Goal: Information Seeking & Learning: Check status

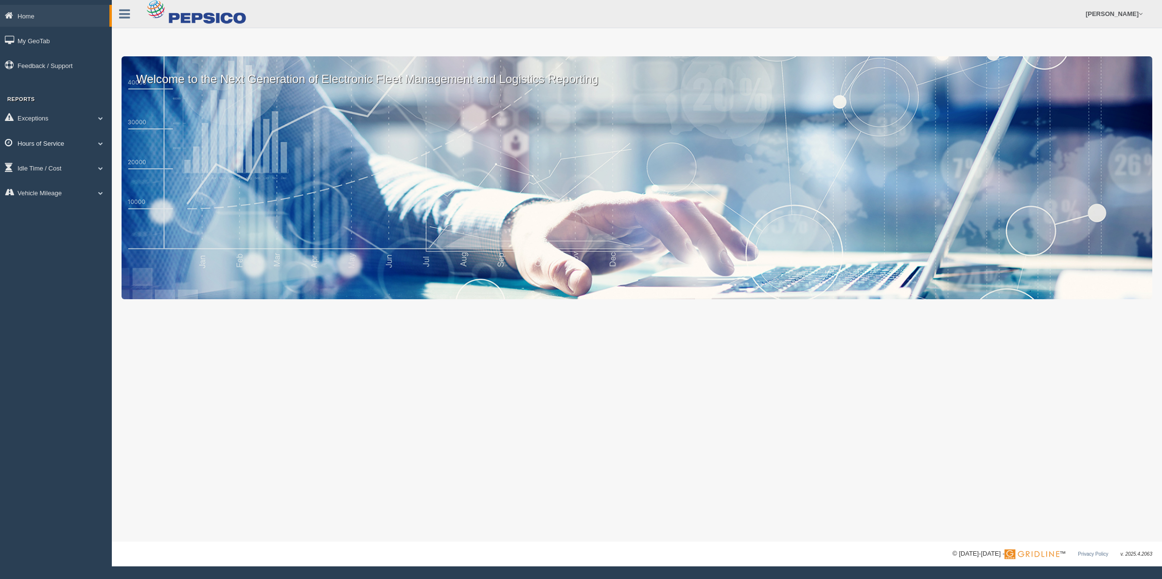
click at [62, 136] on link "Hours of Service" at bounding box center [56, 143] width 112 height 22
click at [47, 159] on link "HOS Explanation Reports" at bounding box center [64, 166] width 92 height 18
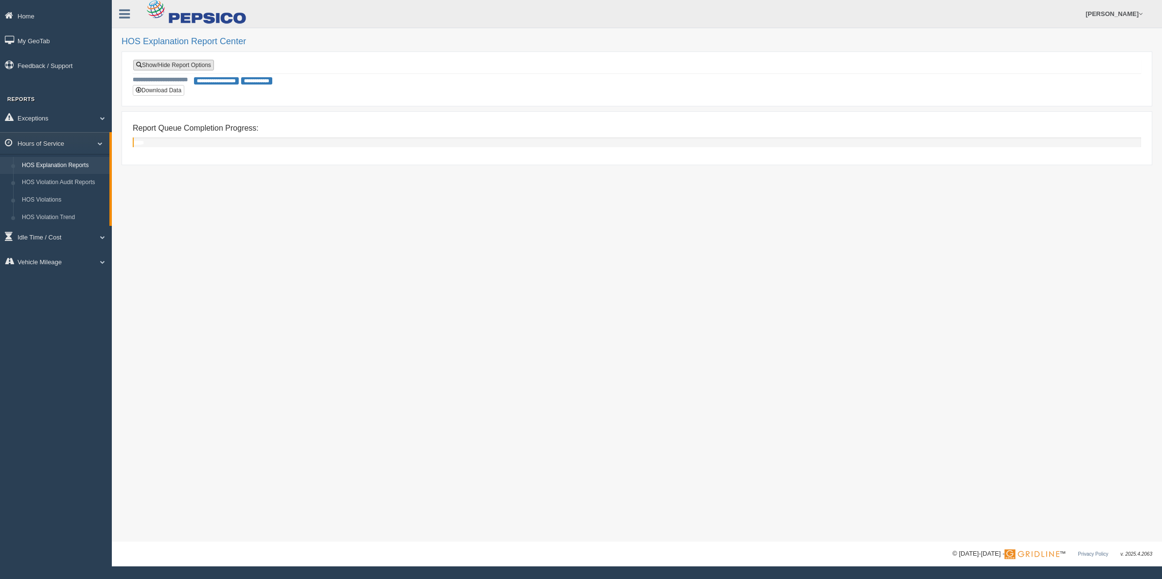
click at [183, 66] on link "Show/Hide Report Options" at bounding box center [173, 65] width 81 height 11
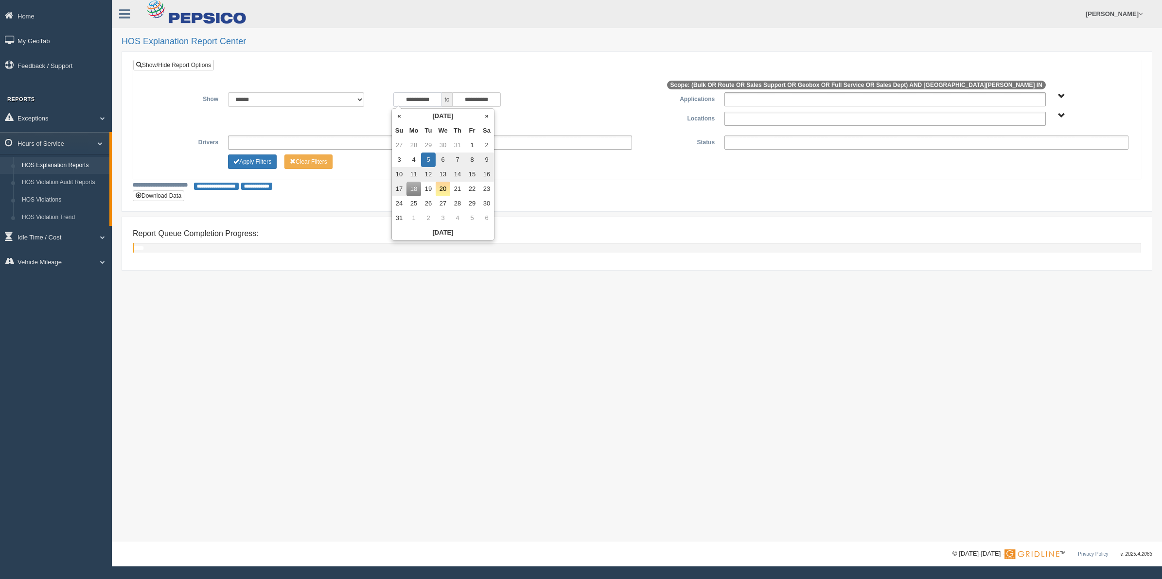
click at [428, 100] on input "**********" at bounding box center [417, 99] width 49 height 15
click at [472, 144] on td "1" at bounding box center [472, 145] width 15 height 15
type input "**********"
click at [342, 194] on div "**********" at bounding box center [637, 131] width 1008 height 145
click at [954, 147] on ul at bounding box center [926, 143] width 404 height 14
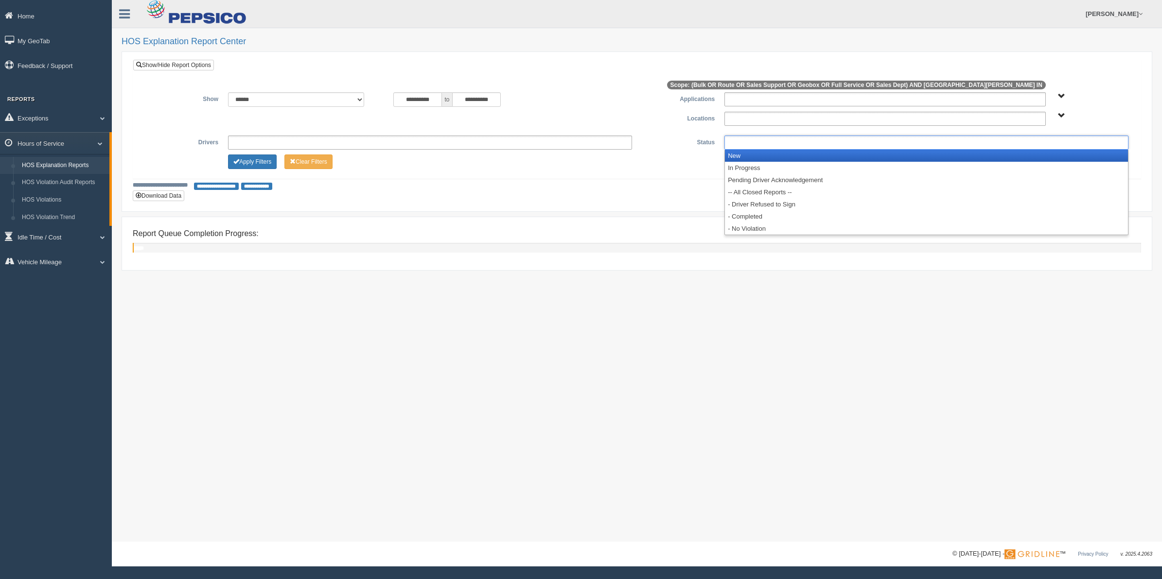
click at [798, 160] on li "New" at bounding box center [926, 156] width 403 height 12
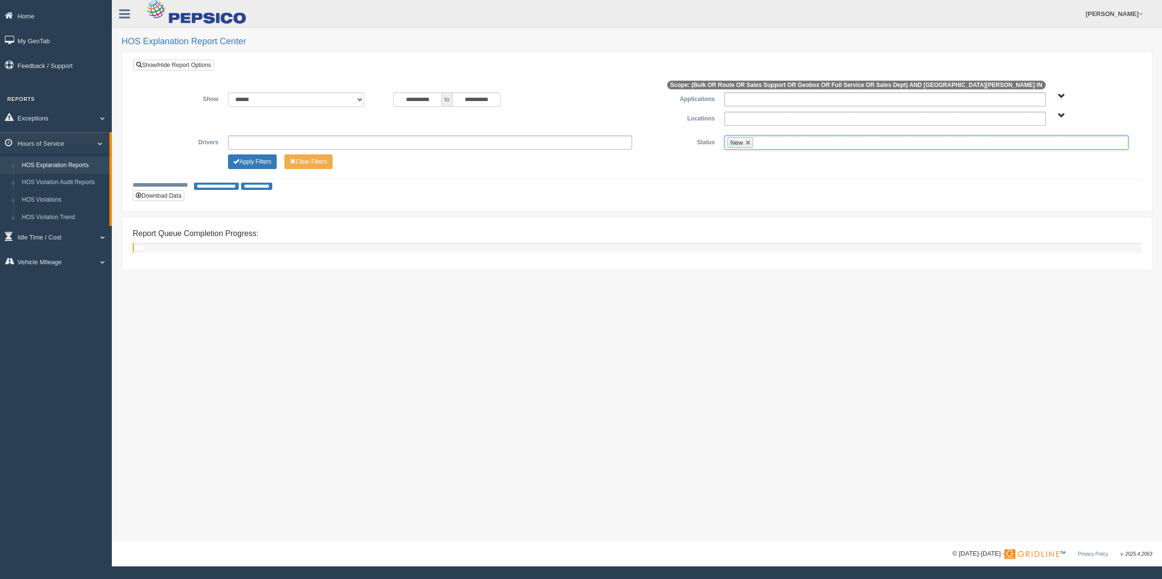
click at [801, 147] on ul "New" at bounding box center [926, 143] width 404 height 14
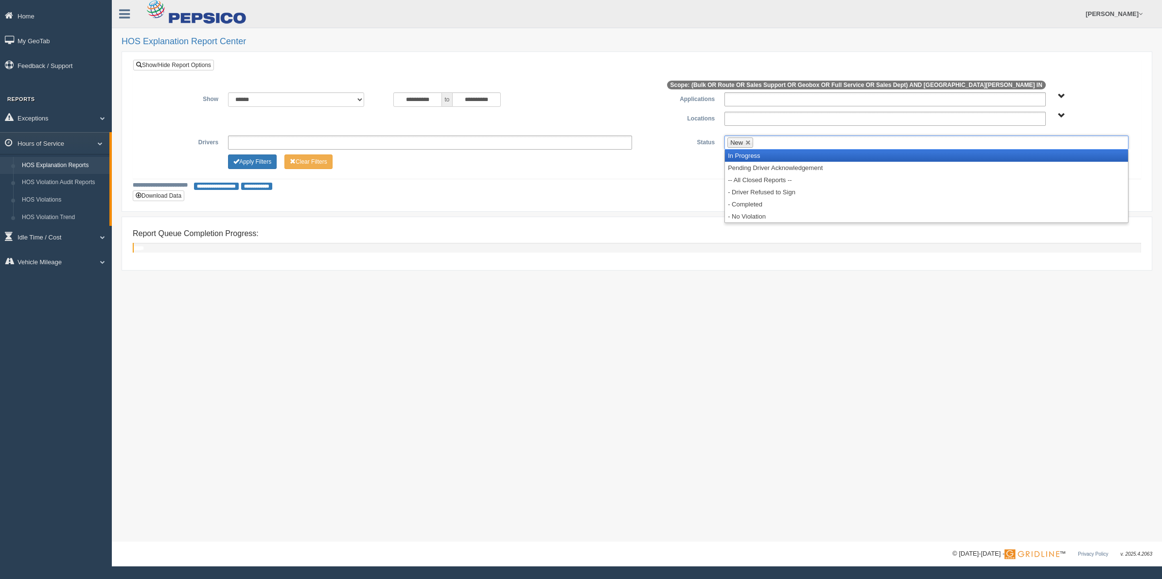
click at [804, 157] on li "In Progress" at bounding box center [926, 156] width 403 height 12
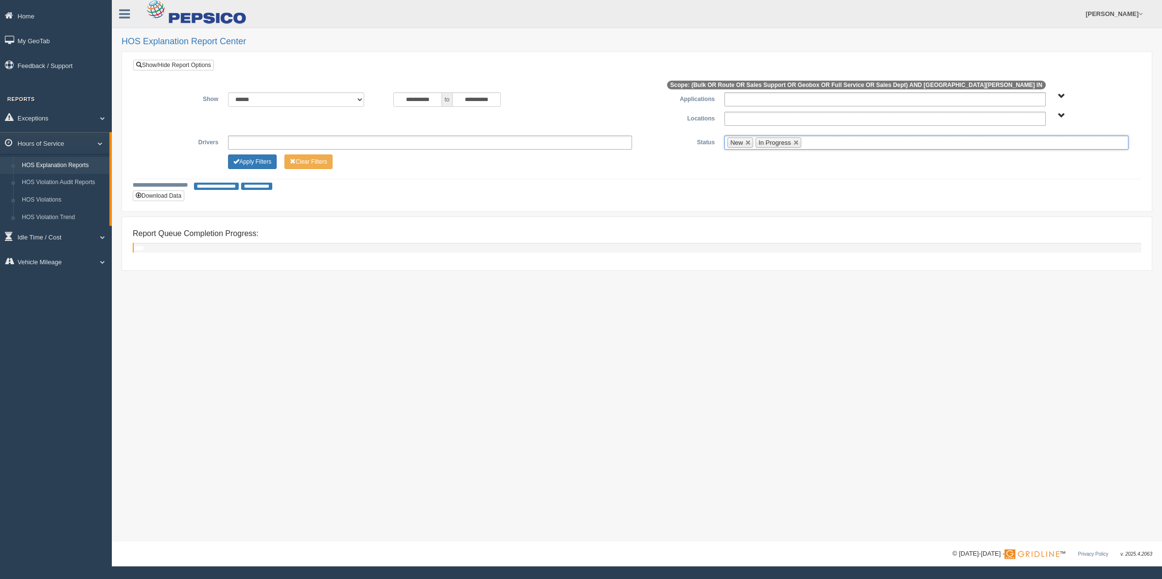
click at [822, 144] on ul "New In Progress" at bounding box center [926, 143] width 404 height 14
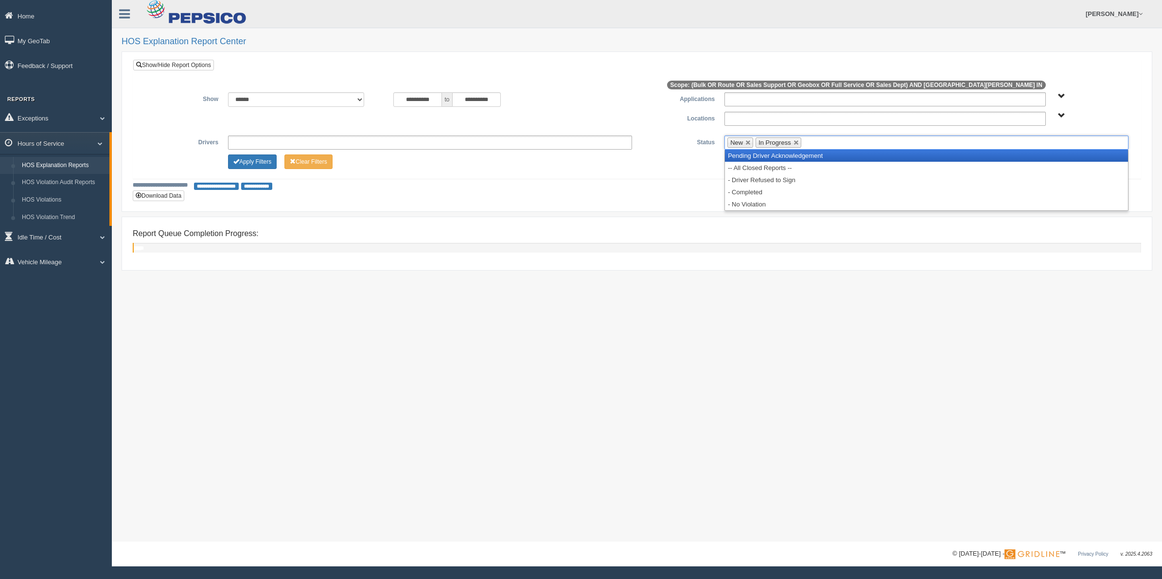
click at [823, 157] on li "Pending Driver Acknowledgement" at bounding box center [926, 156] width 403 height 12
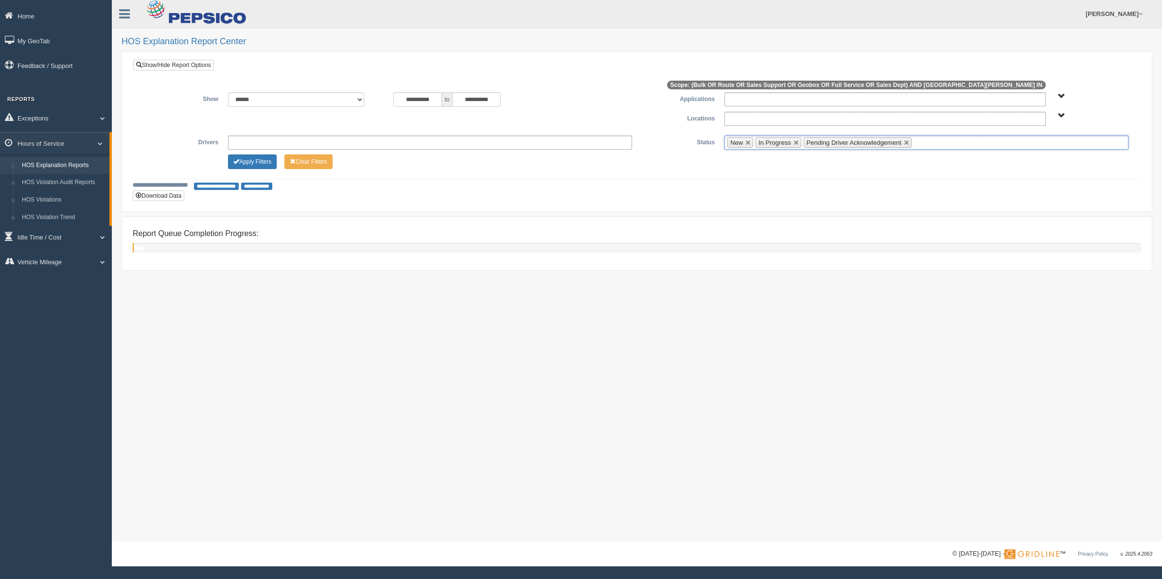
click at [925, 147] on input "text" at bounding box center [920, 143] width 12 height 12
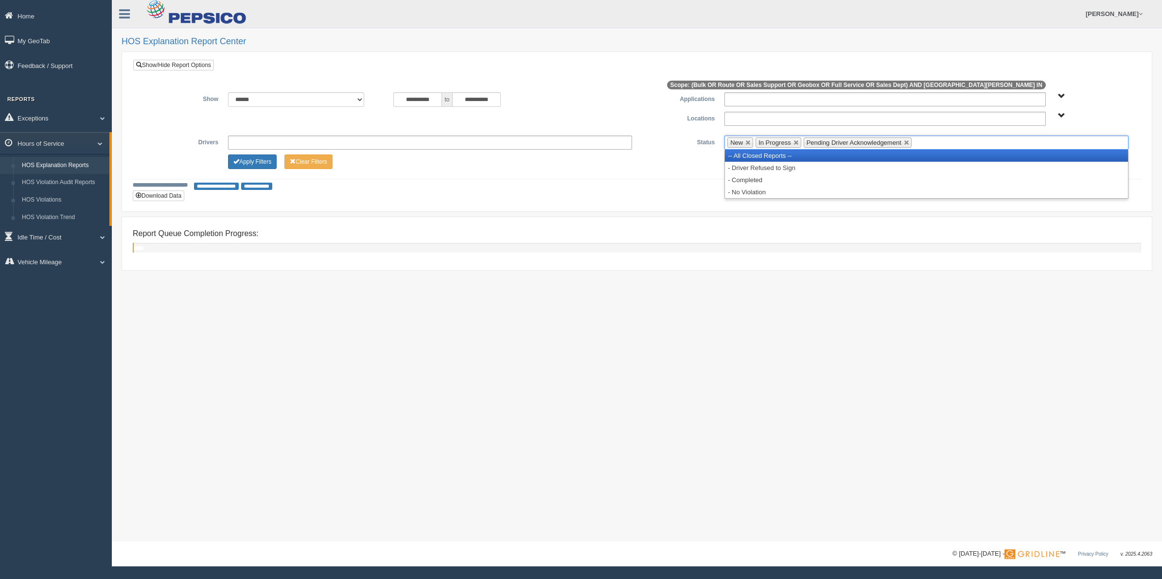
drag, startPoint x: 919, startPoint y: 159, endPoint x: 956, endPoint y: 160, distance: 37.0
click at [920, 159] on li "-- All Closed Reports --" at bounding box center [926, 156] width 403 height 12
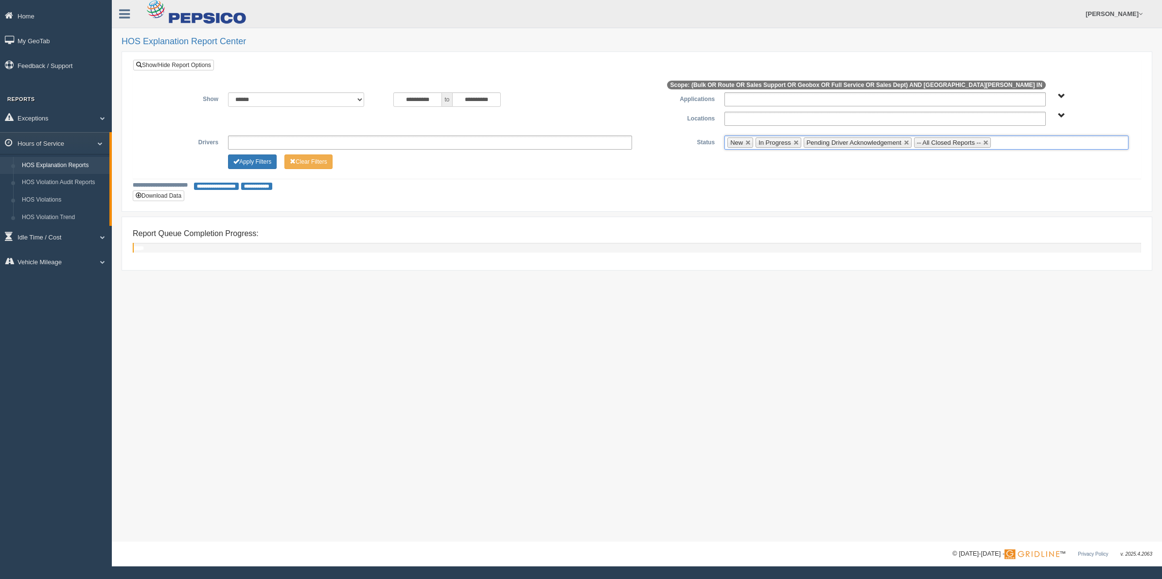
click at [1010, 146] on ul "New In Progress Pending Driver Acknowledgement -- All Closed Reports --" at bounding box center [926, 143] width 404 height 14
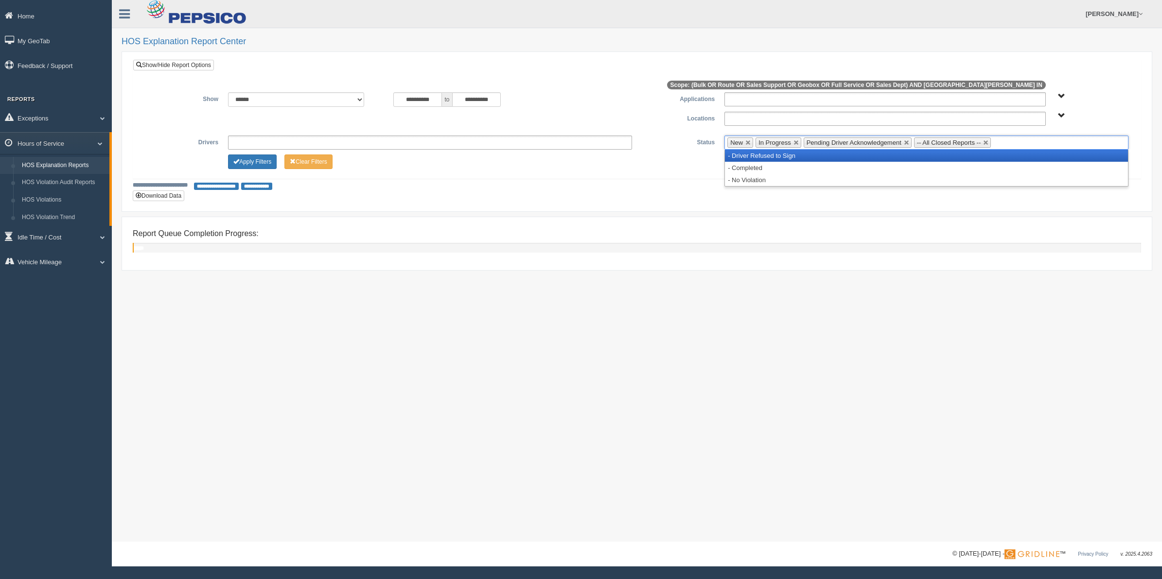
drag, startPoint x: 1008, startPoint y: 161, endPoint x: 1021, endPoint y: 161, distance: 13.1
click at [1007, 161] on li "- Driver Refused to Sign" at bounding box center [926, 156] width 403 height 12
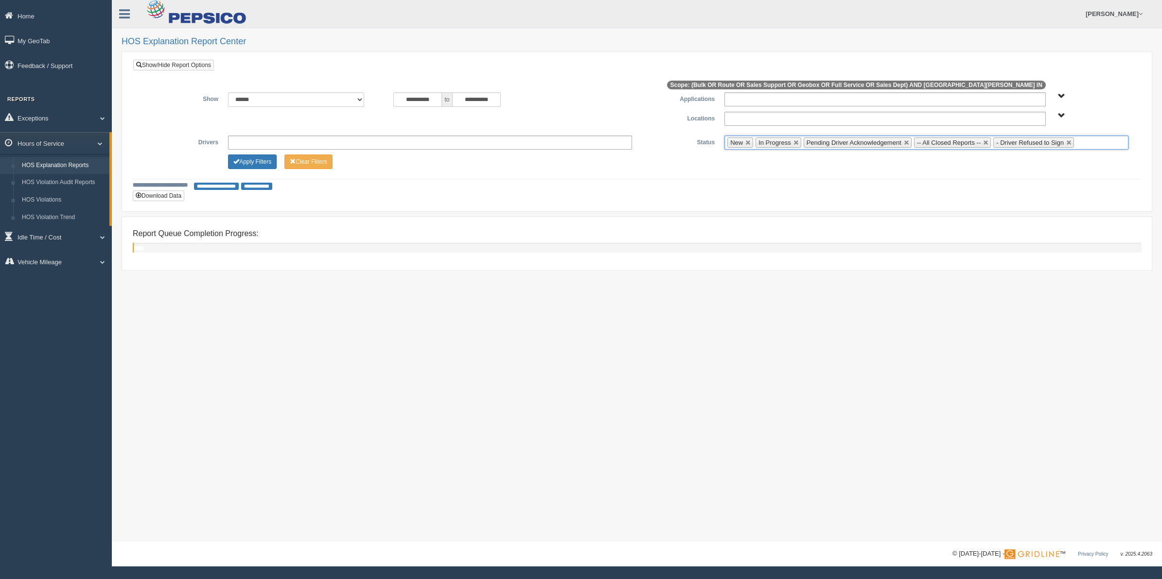
drag, startPoint x: 1085, startPoint y: 144, endPoint x: 1085, endPoint y: 149, distance: 5.0
click at [1085, 144] on ul "New In Progress Pending Driver Acknowledgement -- All Closed Reports -- - Drive…" at bounding box center [926, 143] width 404 height 14
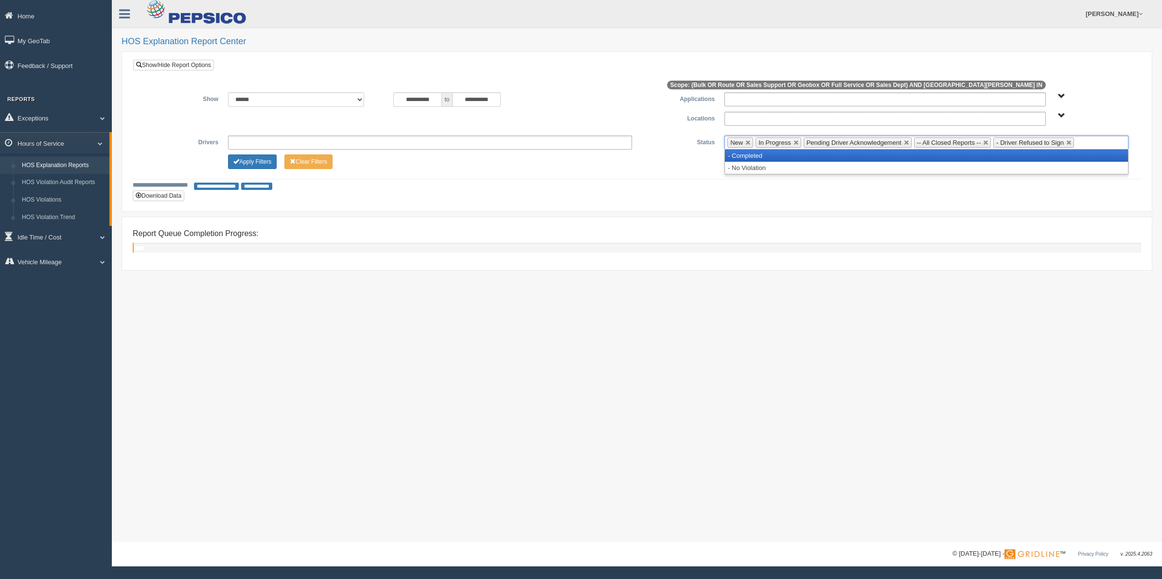
click at [1080, 161] on li "- Completed" at bounding box center [926, 156] width 403 height 12
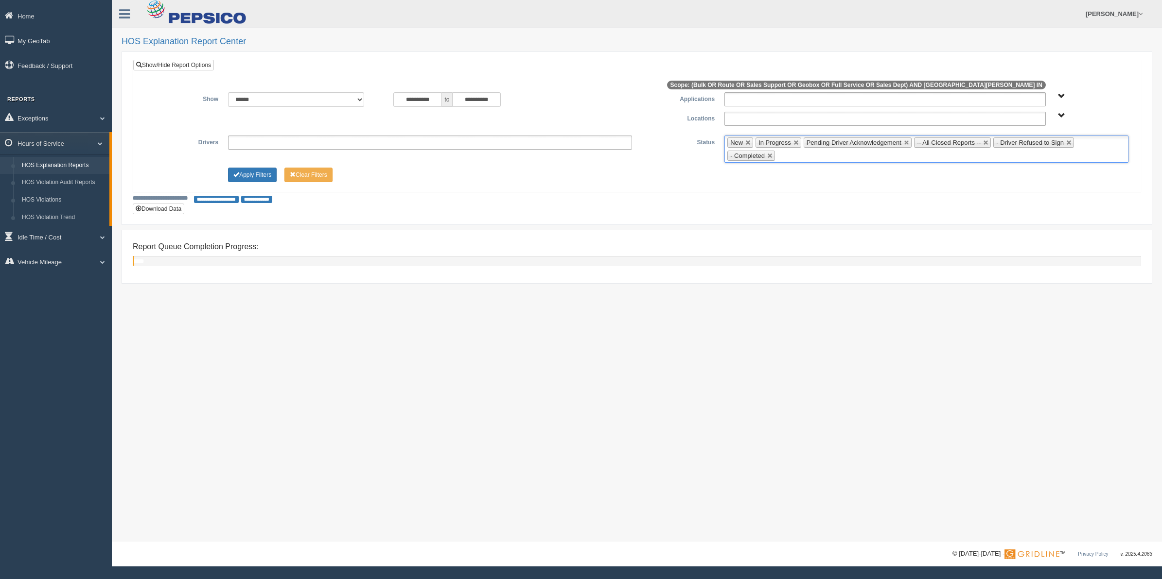
click at [1021, 156] on ul "New In Progress Pending Driver Acknowledgement -- All Closed Reports -- - Drive…" at bounding box center [926, 149] width 404 height 27
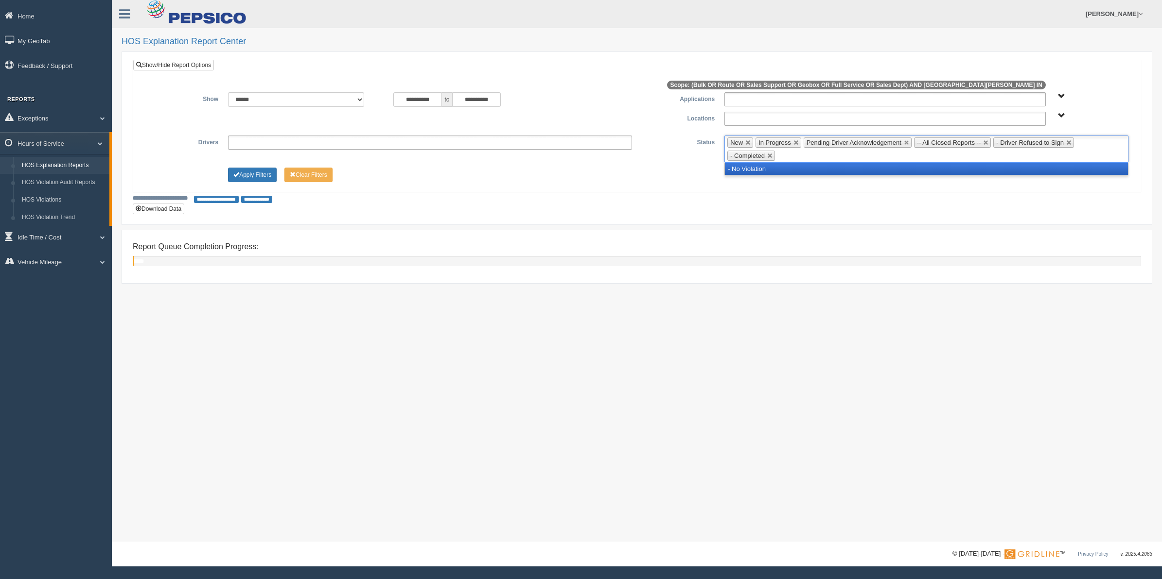
click at [993, 175] on li "- No Violation" at bounding box center [926, 169] width 403 height 12
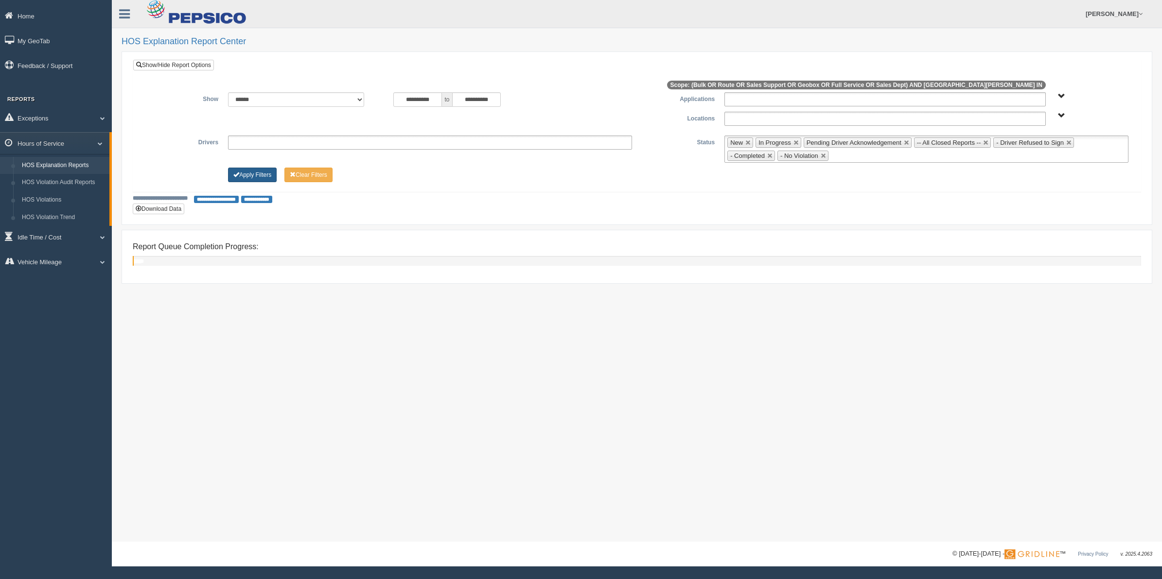
click at [259, 175] on button "Apply Filters" at bounding box center [252, 175] width 49 height 15
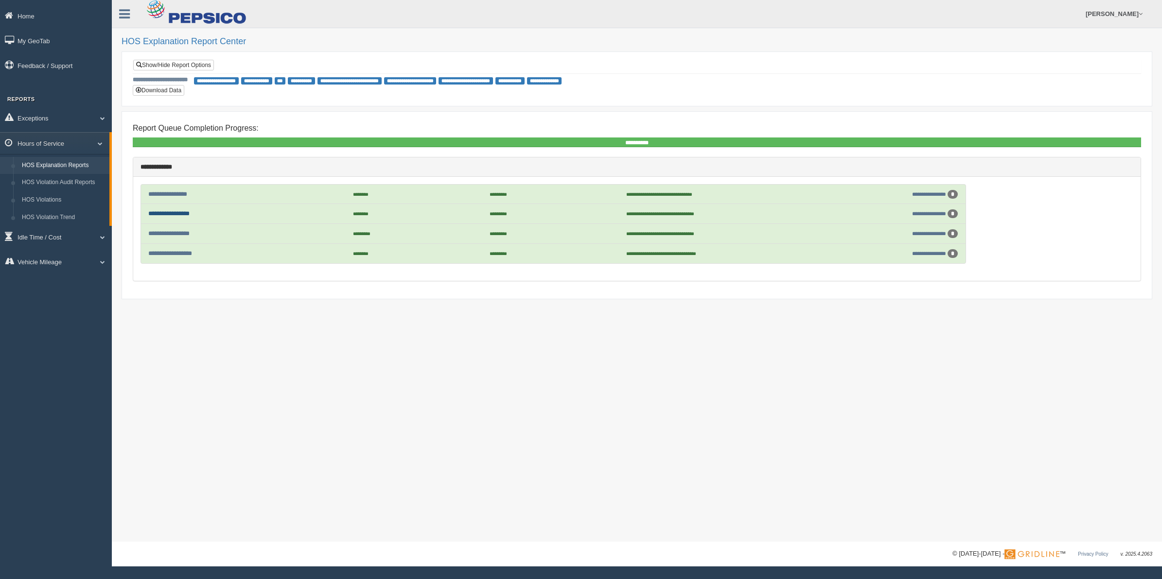
click at [181, 216] on link "**********" at bounding box center [168, 213] width 41 height 6
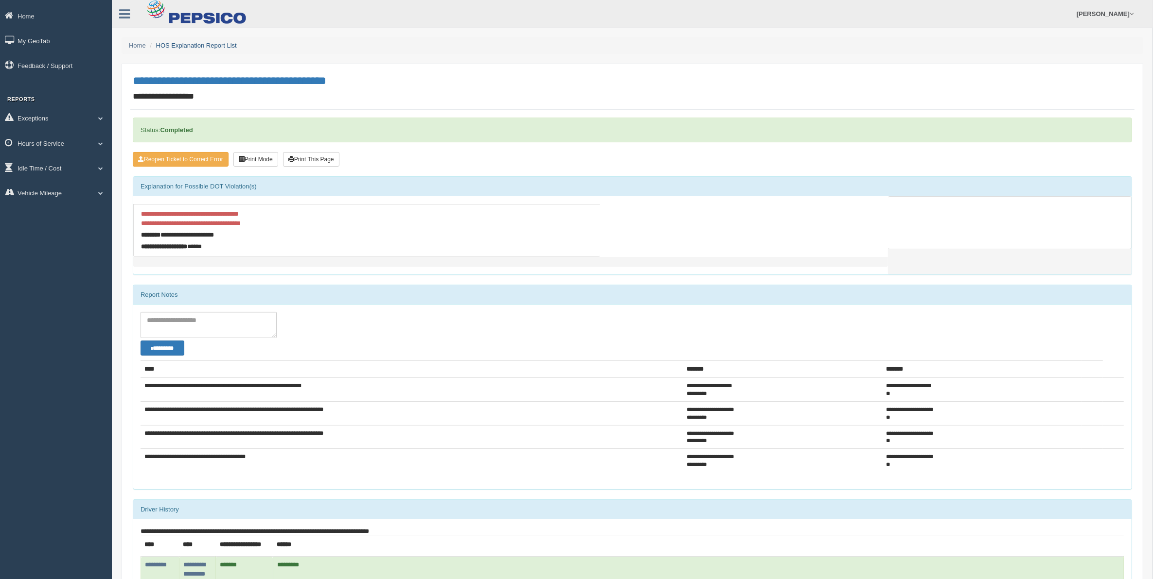
click at [197, 45] on link "HOS Explanation Report List" at bounding box center [196, 45] width 81 height 7
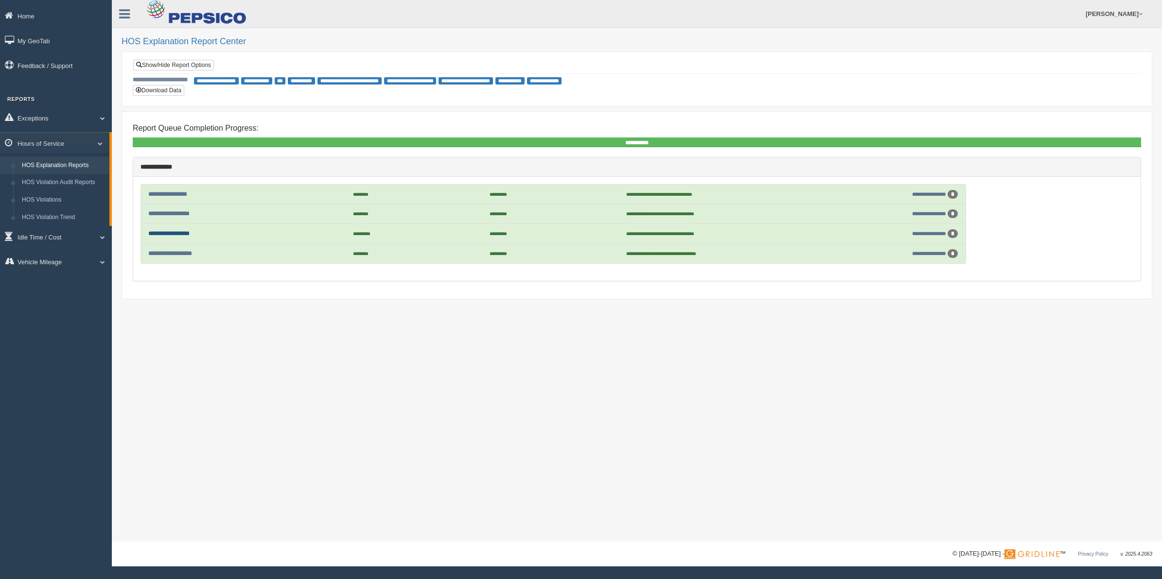
click at [186, 235] on link "**********" at bounding box center [168, 233] width 41 height 6
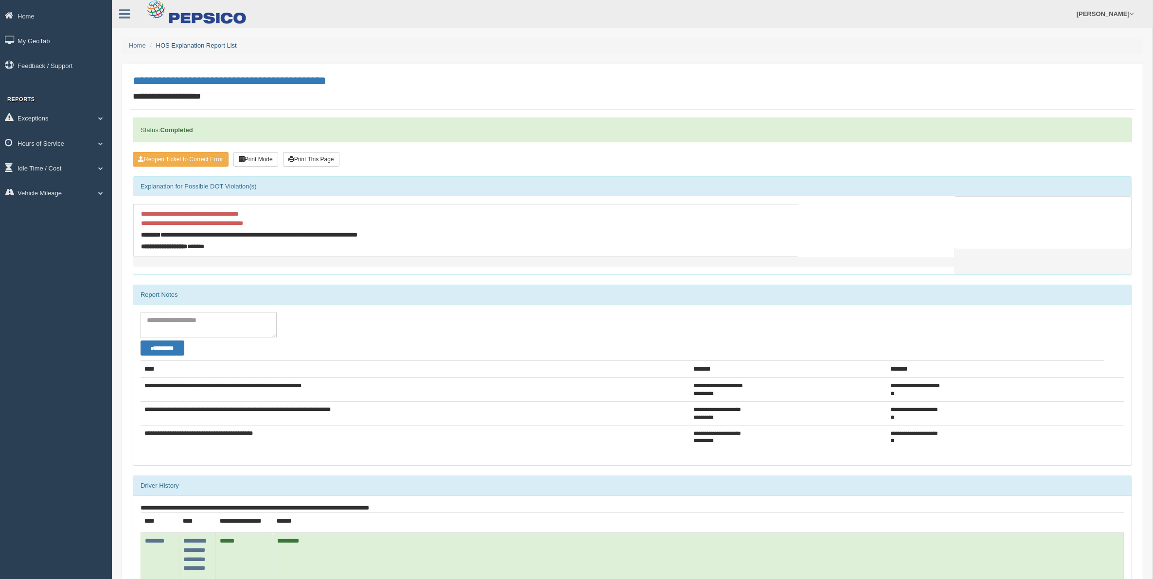
click at [214, 46] on link "HOS Explanation Report List" at bounding box center [196, 45] width 81 height 7
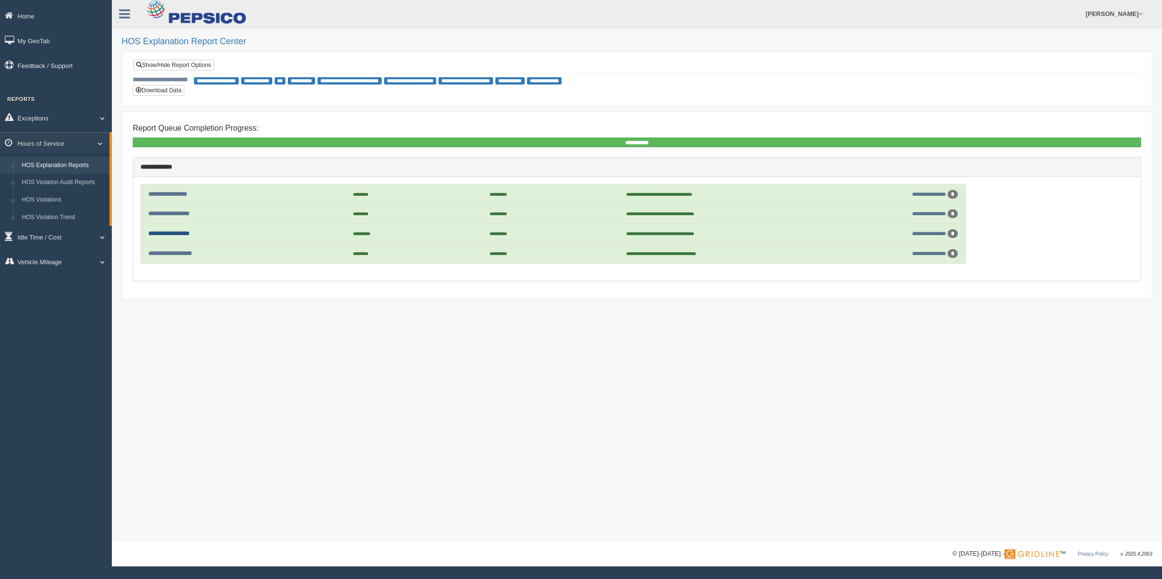
click at [188, 236] on link "**********" at bounding box center [168, 233] width 41 height 6
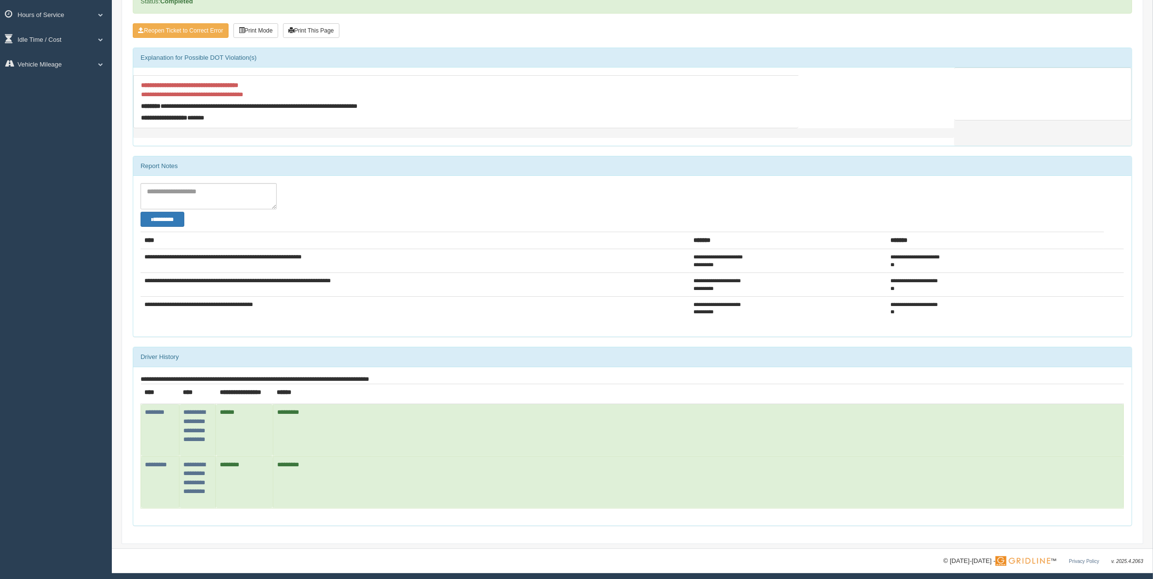
scroll to position [134, 0]
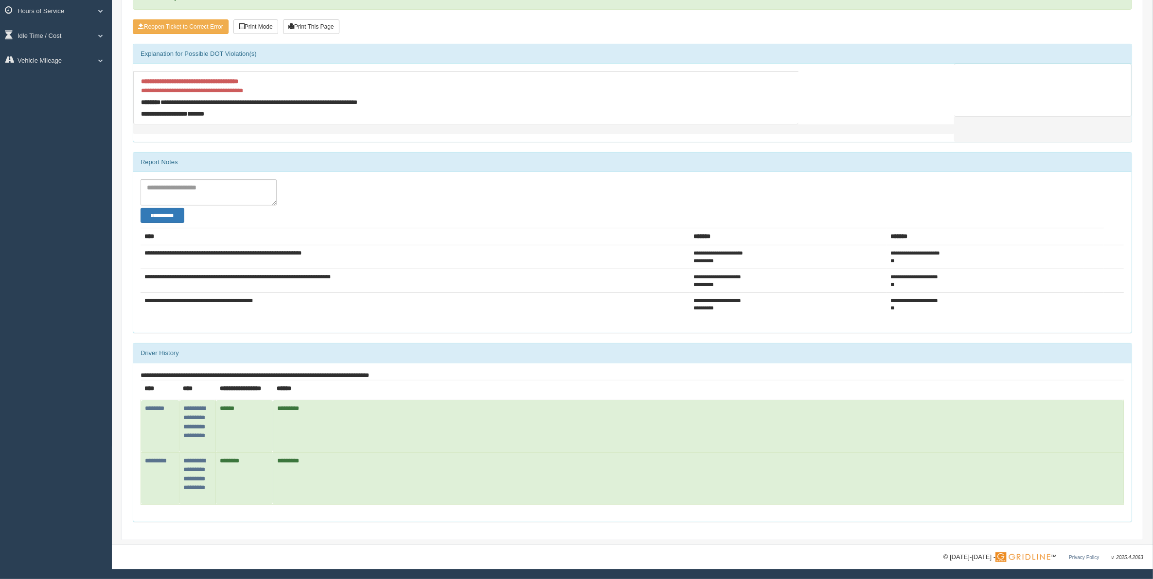
drag, startPoint x: 299, startPoint y: 320, endPoint x: 205, endPoint y: 380, distance: 112.1
